Goal: Transaction & Acquisition: Purchase product/service

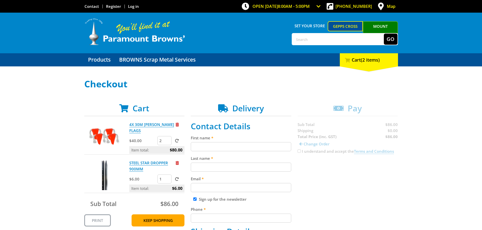
drag, startPoint x: 162, startPoint y: 179, endPoint x: 152, endPoint y: 179, distance: 9.9
click at [152, 179] on div "$6.00 1" at bounding box center [156, 180] width 55 height 10
type input "50"
click input "submit" at bounding box center [0, 0] width 0 height 0
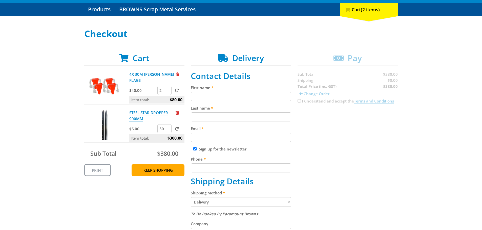
scroll to position [51, 0]
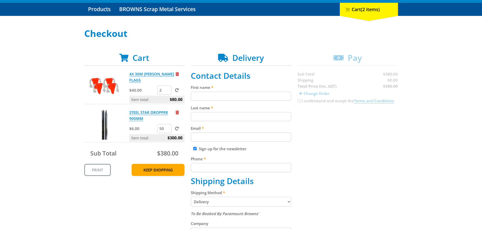
click at [213, 96] on input "First name" at bounding box center [241, 96] width 100 height 9
type input "[PERSON_NAME]"
type input "Mirus"
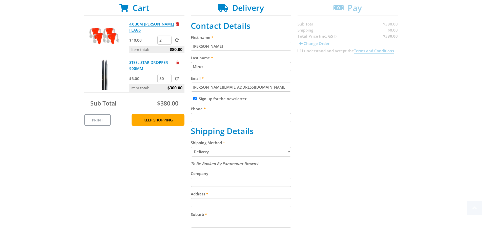
scroll to position [101, 0]
type input "[PERSON_NAME][EMAIL_ADDRESS][DOMAIN_NAME]"
click at [287, 154] on select "Pickup from Gepps Cross Delivery" at bounding box center [241, 152] width 100 height 10
click at [288, 152] on select "Pickup from Gepps Cross Delivery" at bounding box center [241, 152] width 100 height 10
click at [234, 120] on input "Phone" at bounding box center [241, 117] width 100 height 9
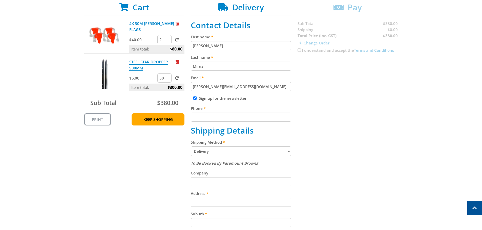
type input "0408904172"
type input "[STREET_ADDRESS][PERSON_NAME]"
type input "[GEOGRAPHIC_DATA]"
type input "5024"
select select "SA"
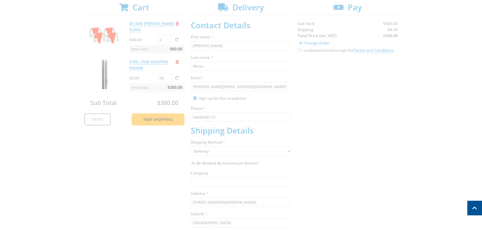
click at [337, 165] on div "Cart 4X 30M [PERSON_NAME] FLAGS $40.00 2 Item total: $80.00 STEEL STAR DROPPER …" at bounding box center [241, 164] width 314 height 323
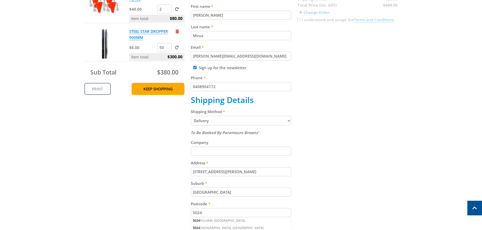
scroll to position [177, 0]
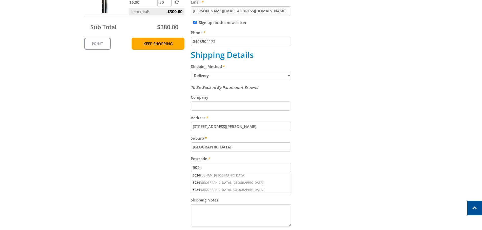
drag, startPoint x: 231, startPoint y: 127, endPoint x: 144, endPoint y: 130, distance: 87.0
click at [144, 130] on div "Cart 4X 30M [PERSON_NAME] FLAGS $40.00 2 Item total: $80.00 STEEL STAR DROPPER …" at bounding box center [241, 88] width 314 height 323
click at [377, 143] on div "Cart 4X 30M [PERSON_NAME] FLAGS $40.00 2 Item total: $80.00 STEEL STAR DROPPER …" at bounding box center [241, 88] width 314 height 323
drag, startPoint x: 226, startPoint y: 148, endPoint x: 171, endPoint y: 148, distance: 55.4
click at [171, 148] on div "Cart 4X 30M [PERSON_NAME] FLAGS $40.00 2 Item total: $80.00 STEEL STAR DROPPER …" at bounding box center [241, 88] width 314 height 323
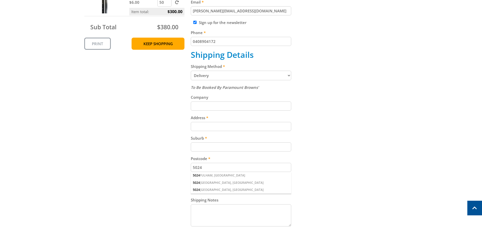
drag, startPoint x: 206, startPoint y: 167, endPoint x: 151, endPoint y: 170, distance: 54.2
click at [151, 170] on div "Cart 4X 30M [PERSON_NAME] FLAGS $40.00 2 Item total: $80.00 STEEL STAR DROPPER …" at bounding box center [241, 88] width 314 height 323
drag, startPoint x: 204, startPoint y: 105, endPoint x: 237, endPoint y: 108, distance: 33.8
click at [204, 105] on input "Company" at bounding box center [241, 106] width 100 height 9
type input "Enerven"
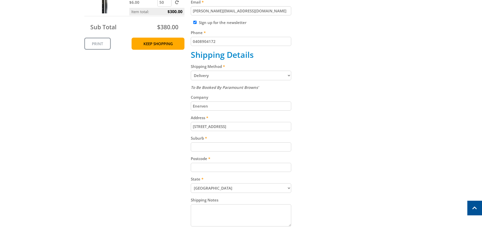
type input "[STREET_ADDRESS]"
type input "Direk"
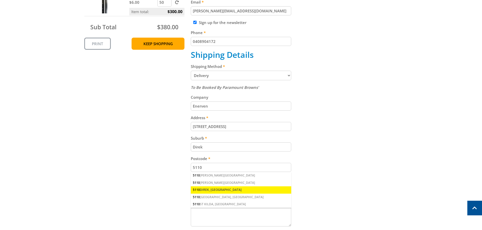
type input "5110"
click at [208, 189] on div "5110 DIREK, [GEOGRAPHIC_DATA]" at bounding box center [241, 190] width 100 height 7
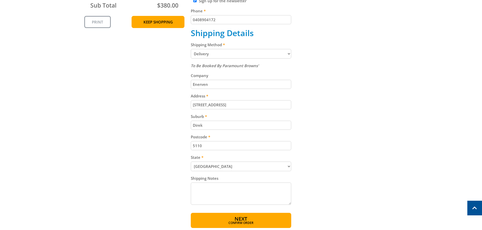
scroll to position [76, 0]
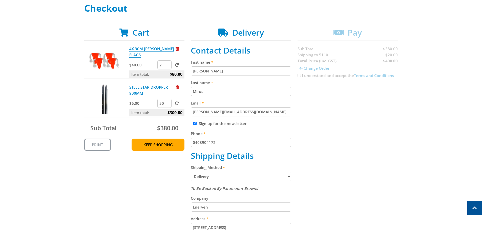
click at [290, 175] on select "Pickup from Gepps Cross Delivery" at bounding box center [241, 177] width 100 height 10
select select "Pickup"
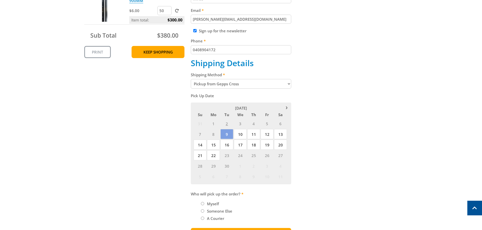
scroll to position [202, 0]
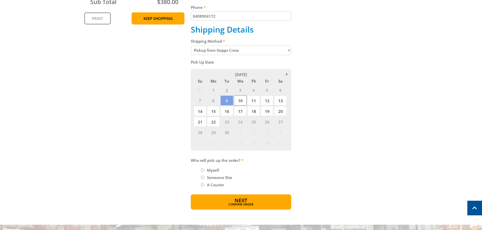
click at [240, 100] on span "10" at bounding box center [240, 101] width 13 height 10
click at [202, 177] on input "Someone Else" at bounding box center [202, 177] width 3 height 3
radio input "true"
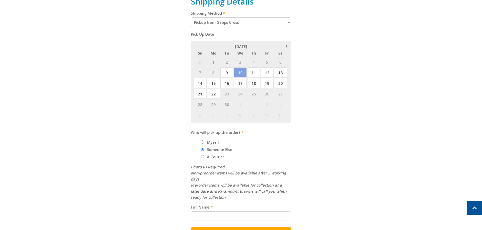
scroll to position [228, 0]
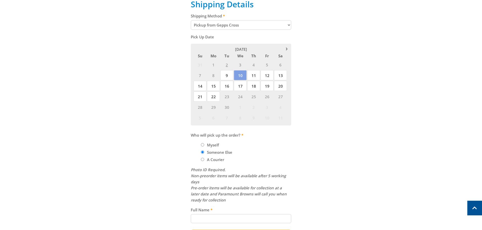
click at [203, 145] on input "Myself" at bounding box center [202, 144] width 3 height 3
radio input "true"
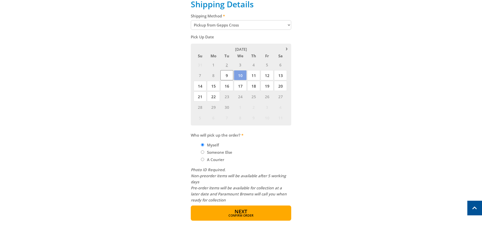
click at [228, 79] on span "9" at bounding box center [226, 75] width 13 height 10
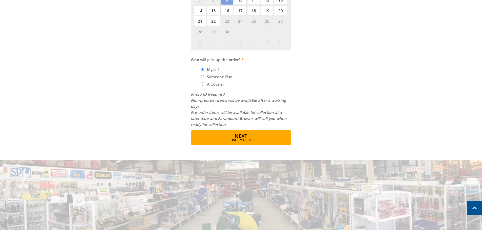
scroll to position [303, 0]
click at [241, 138] on span "Next" at bounding box center [240, 136] width 13 height 7
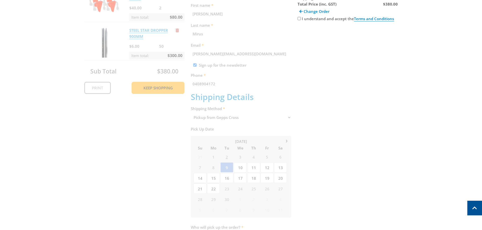
scroll to position [104, 0]
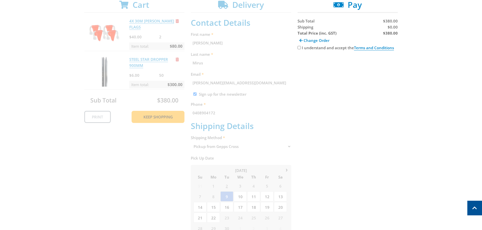
click at [299, 47] on input "I understand and accept the Terms and Conditions" at bounding box center [298, 47] width 3 height 3
checkbox input "true"
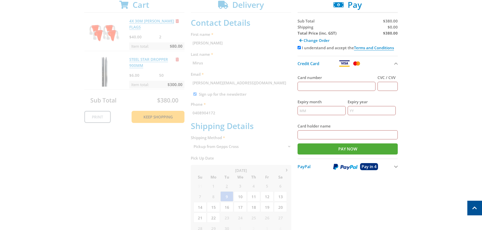
click at [331, 85] on input "Card number" at bounding box center [336, 86] width 78 height 9
type input "[CREDIT_CARD_NUMBER]"
click at [386, 86] on input "CVC / CVV" at bounding box center [387, 86] width 20 height 9
type input "449"
click at [320, 110] on input "Expiry month" at bounding box center [321, 110] width 48 height 9
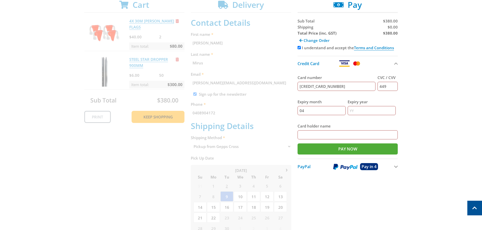
type input "04"
type input "28"
click at [326, 134] on input "Card holder name" at bounding box center [347, 134] width 100 height 9
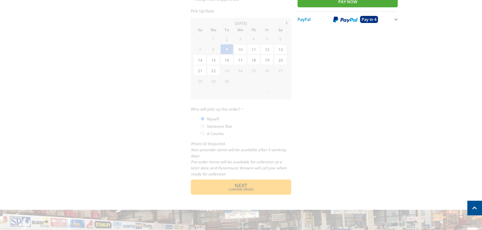
scroll to position [255, 0]
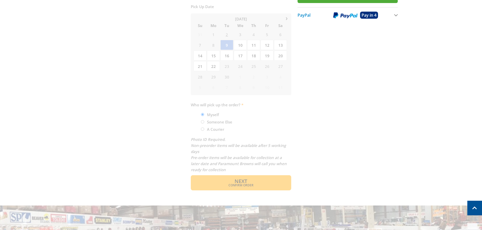
type input "[PERSON_NAME]"
click at [233, 176] on div "Cart 4X 30M [PERSON_NAME] FLAGS $40.00 2 Item total: $80.00 STEEL STAR DROPPER …" at bounding box center [241, 19] width 314 height 342
click at [236, 179] on div "Cart 4X 30M [PERSON_NAME] FLAGS $40.00 2 Item total: $80.00 STEEL STAR DROPPER …" at bounding box center [241, 19] width 314 height 342
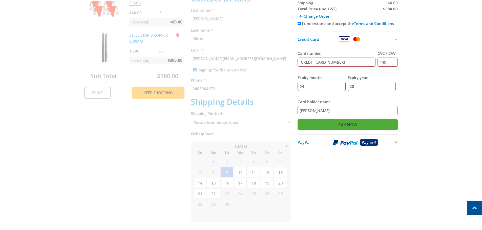
scroll to position [126, 0]
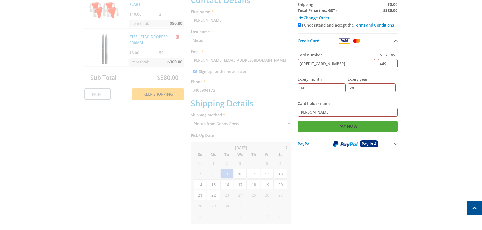
click at [350, 125] on input "Pay Now" at bounding box center [347, 126] width 100 height 11
type input "Paying..."
